Goal: Navigation & Orientation: Find specific page/section

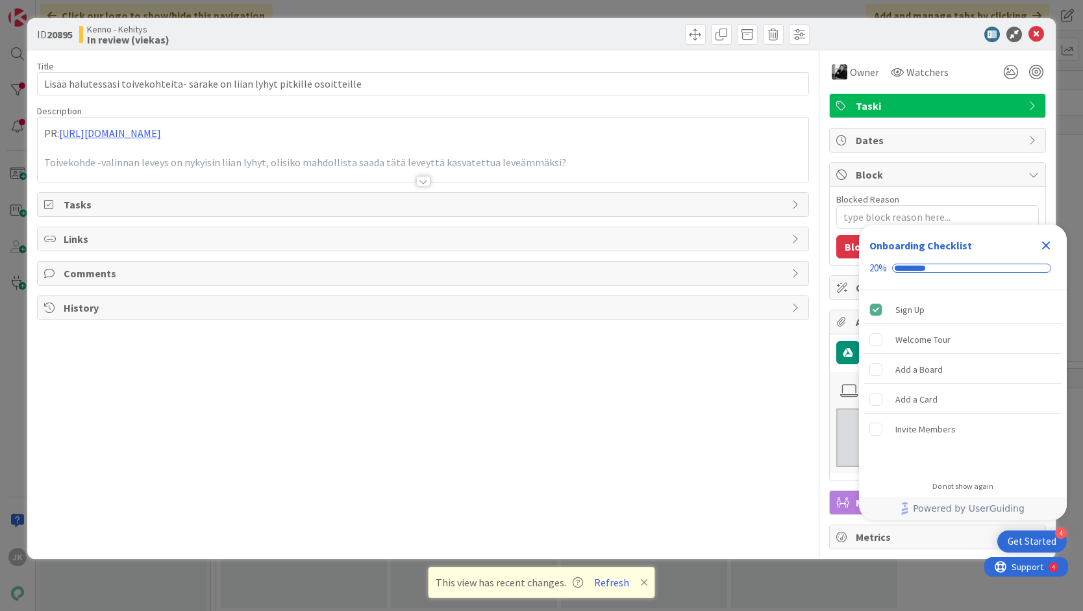
type textarea "x"
click at [1035, 38] on icon at bounding box center [1036, 35] width 16 height 16
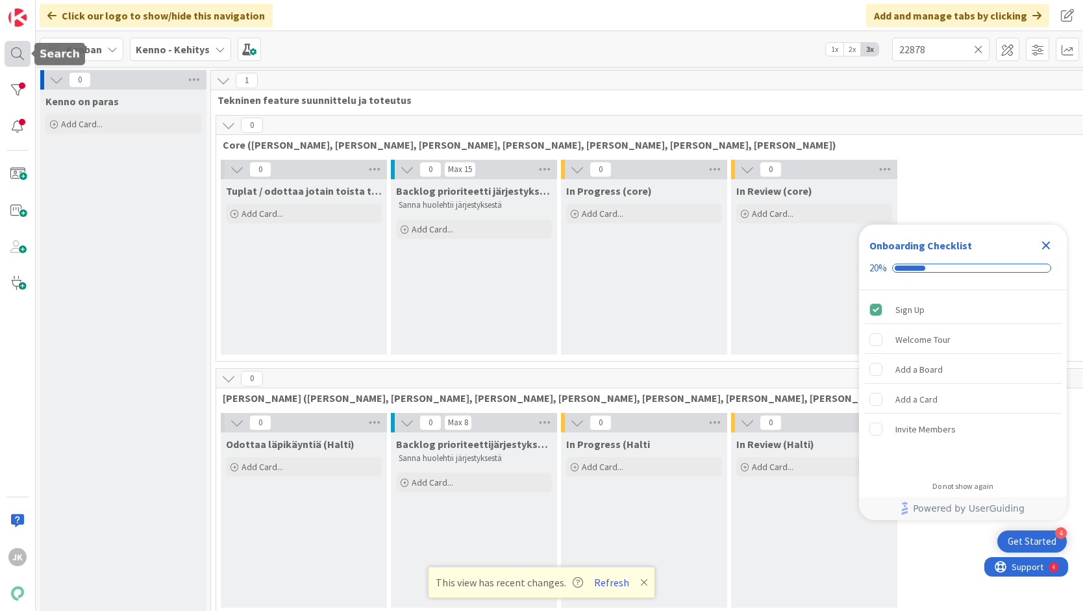
click at [15, 58] on div at bounding box center [18, 54] width 26 height 26
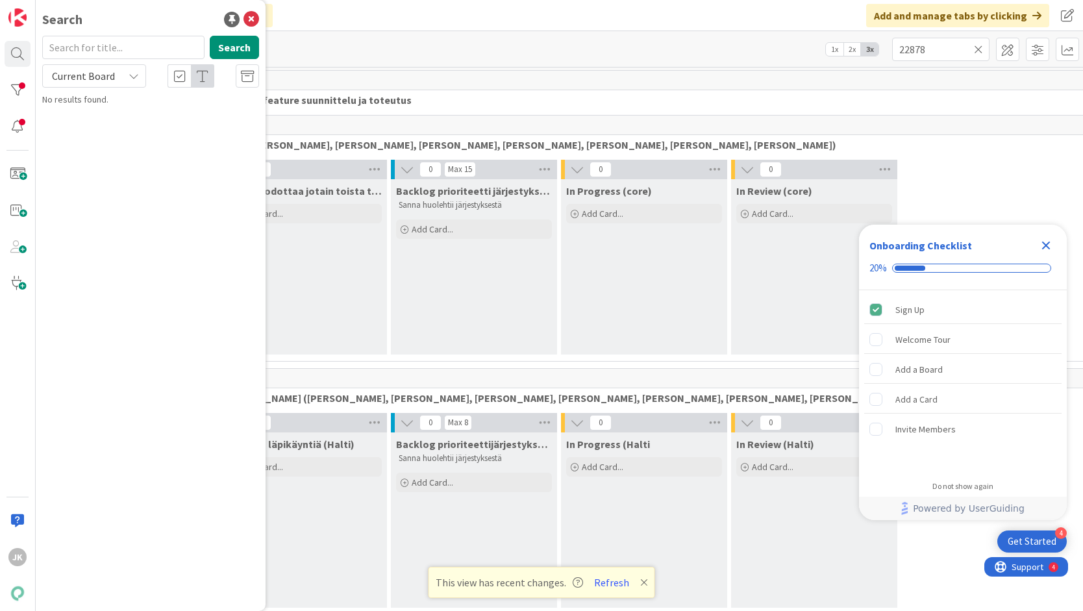
click at [123, 48] on input "text" at bounding box center [123, 47] width 162 height 23
type input "23009"
click at [226, 51] on button "Search" at bounding box center [234, 47] width 49 height 23
click at [118, 68] on div "Current Board" at bounding box center [94, 75] width 104 height 23
click at [114, 127] on span "All Boards" at bounding box center [116, 129] width 135 height 19
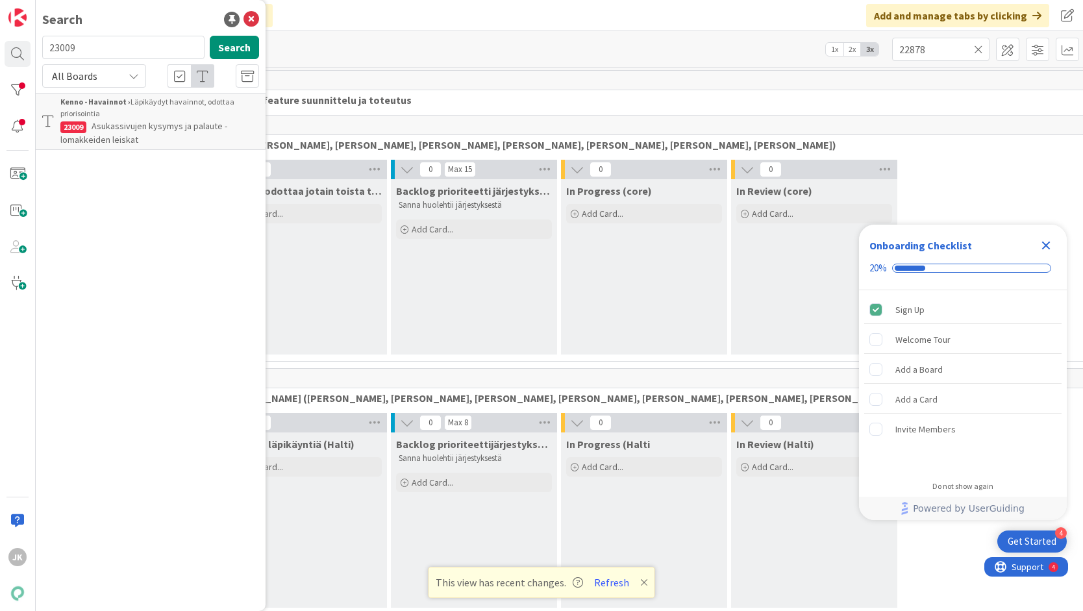
click at [149, 109] on div "Kenno - Havainnot › Läpikäydyt havainnot, odottaa priorisointia" at bounding box center [159, 107] width 199 height 23
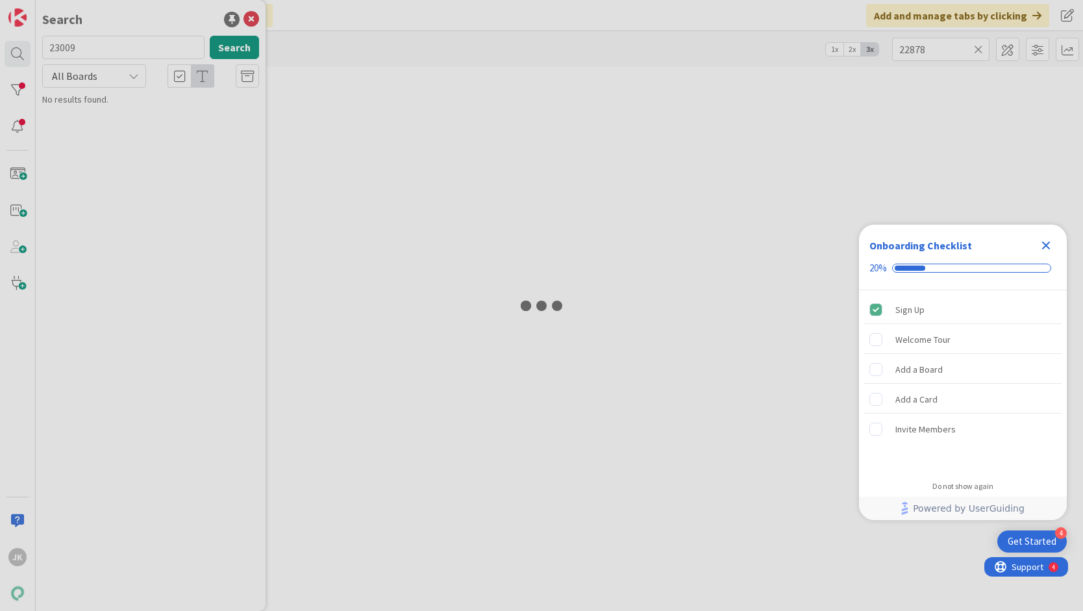
type textarea "x"
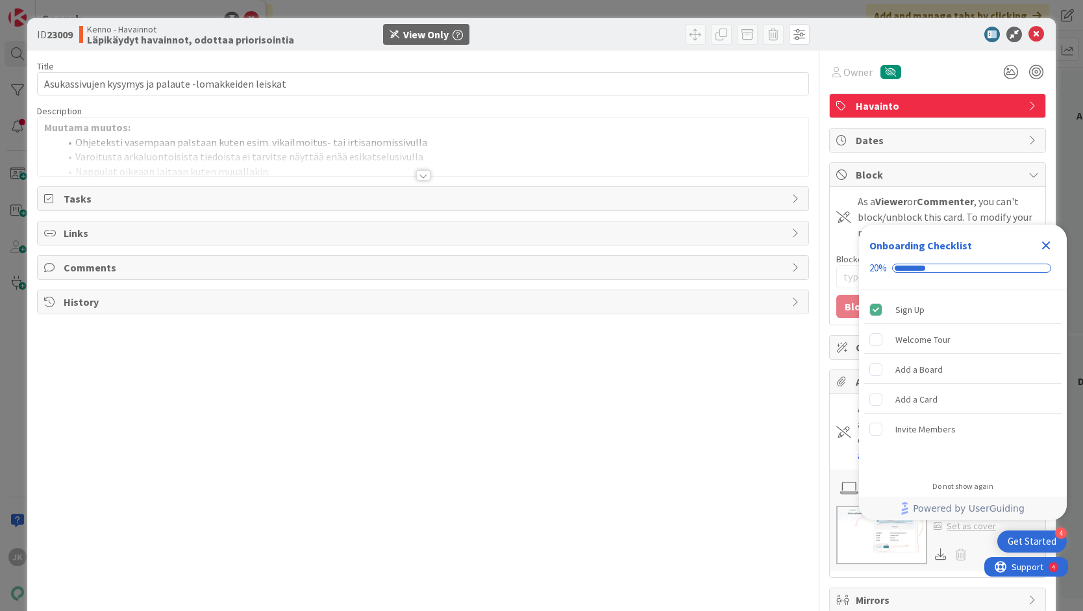
click at [1050, 240] on icon "Close Checklist" at bounding box center [1046, 246] width 16 height 16
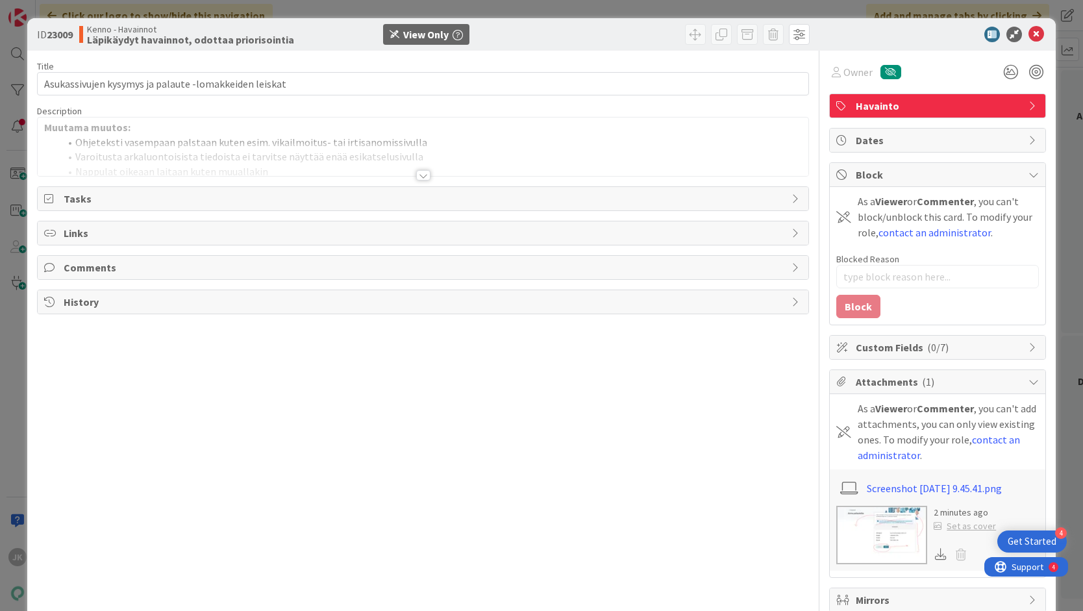
click at [425, 177] on div at bounding box center [423, 175] width 14 height 10
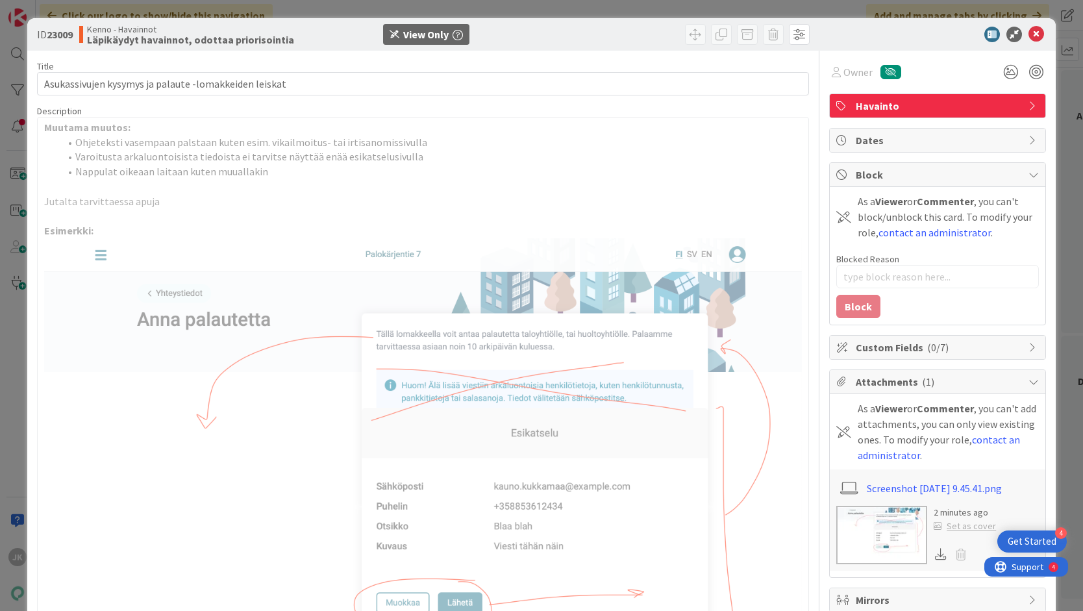
type textarea "x"
click at [1039, 32] on icon at bounding box center [1036, 35] width 16 height 16
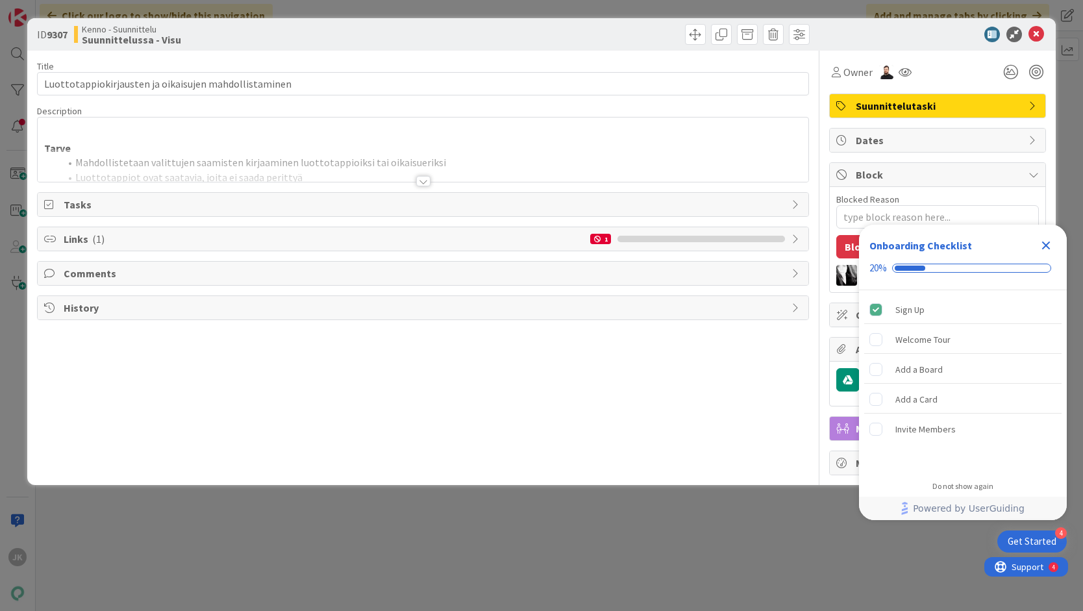
type textarea "x"
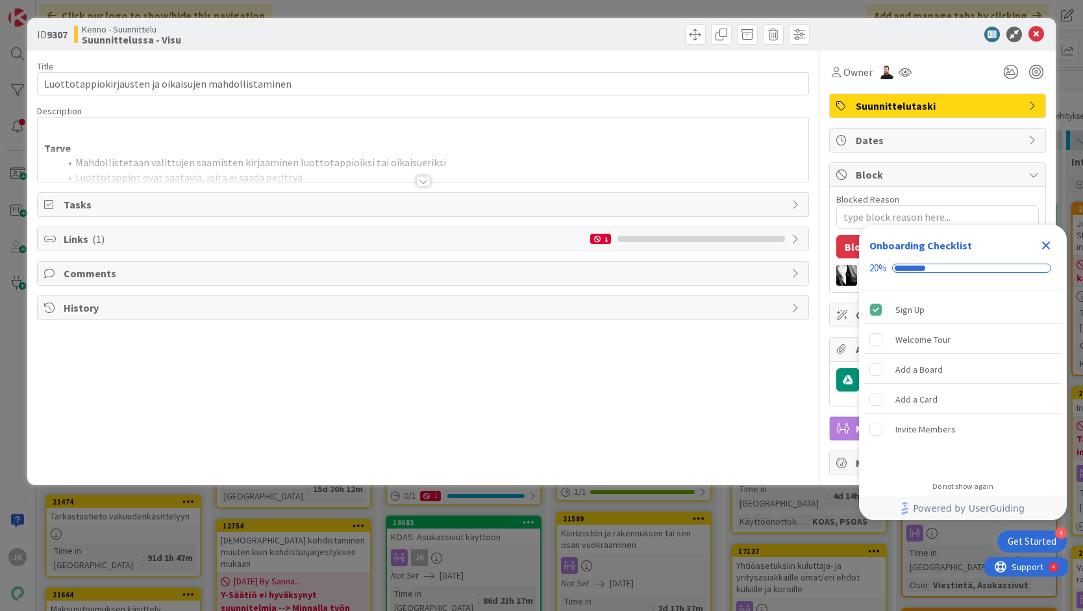
click at [422, 181] on div at bounding box center [423, 181] width 14 height 10
